Goal: Register for event/course

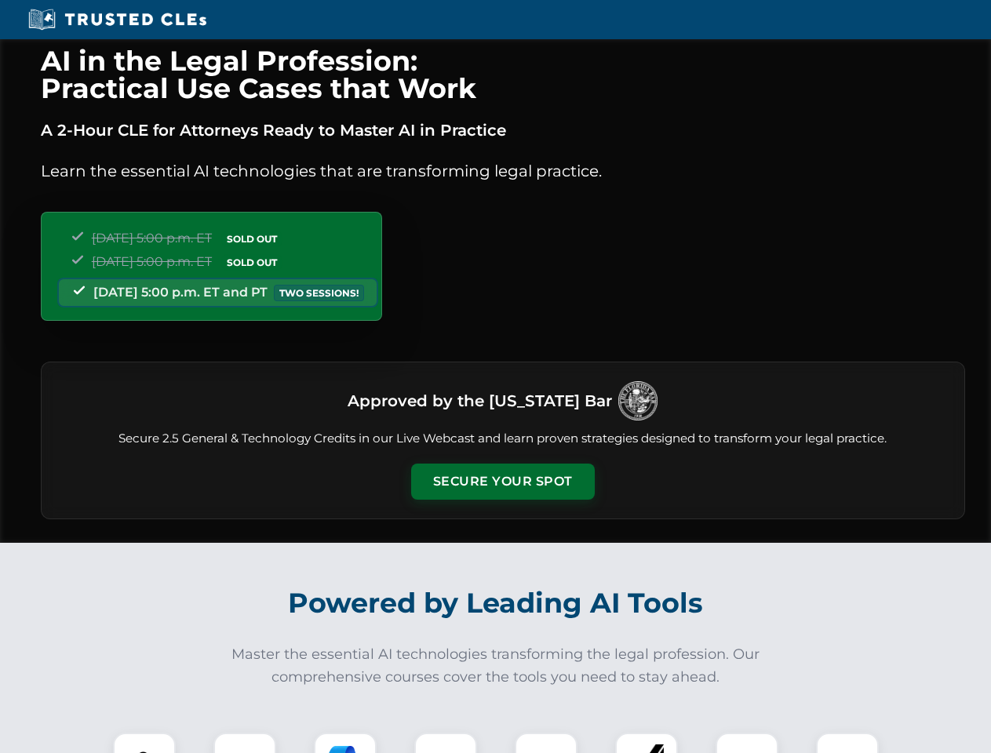
click at [502, 482] on button "Secure Your Spot" at bounding box center [503, 481] width 184 height 36
click at [144, 743] on img at bounding box center [144, 763] width 45 height 45
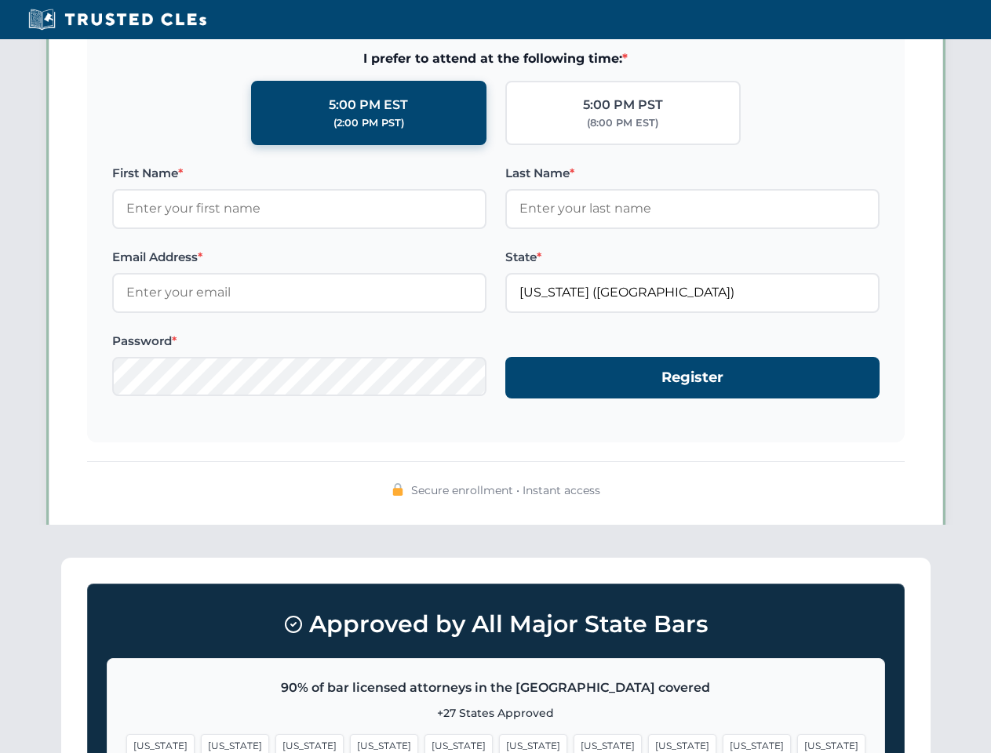
click at [499, 743] on span "[US_STATE]" at bounding box center [533, 745] width 68 height 23
click at [573, 743] on span "[US_STATE]" at bounding box center [607, 745] width 68 height 23
click at [722, 743] on span "[US_STATE]" at bounding box center [756, 745] width 68 height 23
